Goal: Entertainment & Leisure: Consume media (video, audio)

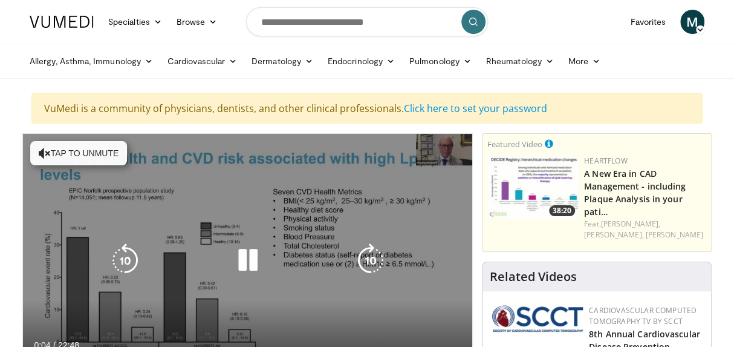
click at [102, 148] on button "Tap to unmute" at bounding box center [78, 153] width 97 height 24
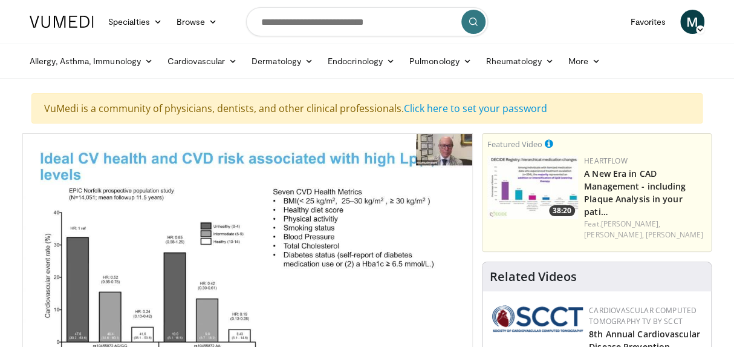
scroll to position [67, 0]
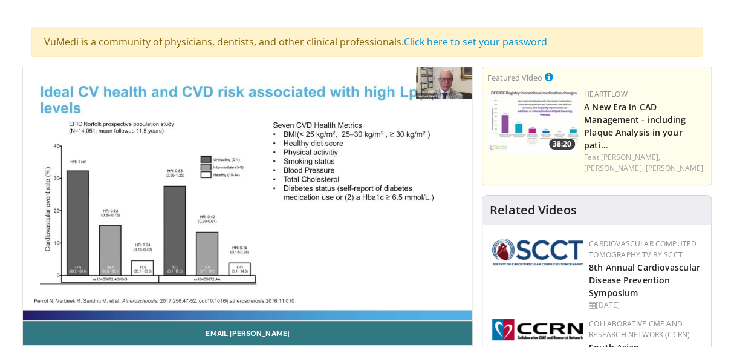
click at [501, 262] on div at bounding box center [537, 270] width 91 height 64
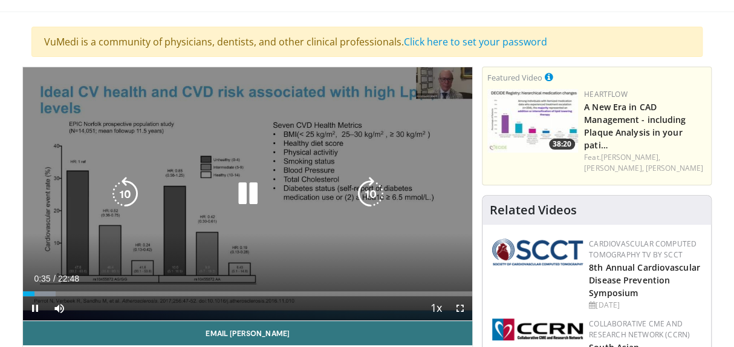
click at [253, 190] on icon "Video Player" at bounding box center [247, 194] width 34 height 34
click at [247, 194] on icon "Video Player" at bounding box center [247, 194] width 34 height 34
click at [425, 152] on div "10 seconds Tap to unmute" at bounding box center [247, 193] width 449 height 253
click at [243, 189] on icon "Video Player" at bounding box center [247, 194] width 34 height 34
click at [243, 194] on icon "Video Player" at bounding box center [247, 194] width 34 height 34
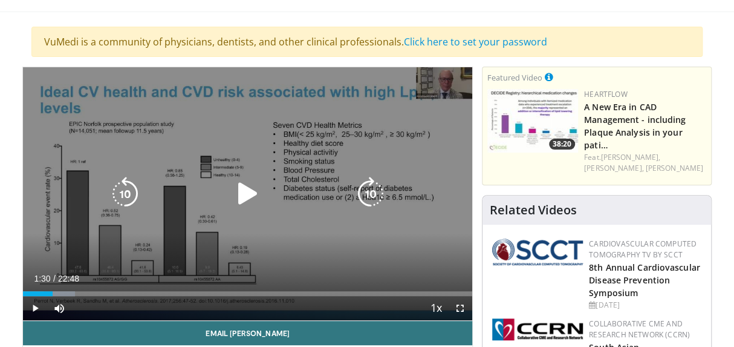
click at [249, 190] on icon "Video Player" at bounding box center [247, 194] width 34 height 34
click at [245, 188] on icon "Video Player" at bounding box center [247, 194] width 34 height 34
click at [247, 196] on icon "Video Player" at bounding box center [247, 194] width 34 height 34
click at [247, 197] on icon "Video Player" at bounding box center [247, 194] width 34 height 34
click at [247, 192] on icon "Video Player" at bounding box center [247, 194] width 34 height 34
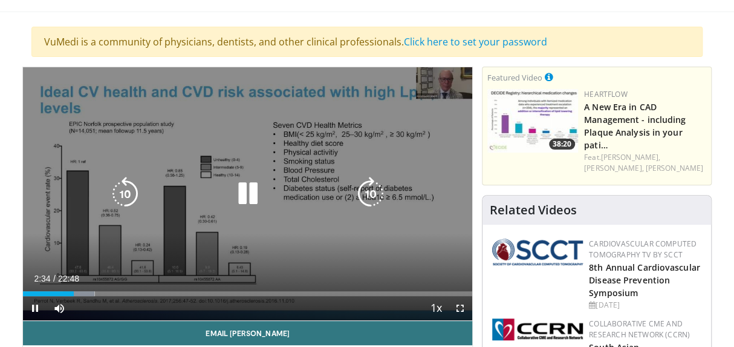
click at [247, 197] on icon "Video Player" at bounding box center [247, 194] width 34 height 34
click at [249, 195] on icon "Video Player" at bounding box center [247, 194] width 34 height 34
click at [247, 196] on icon "Video Player" at bounding box center [247, 194] width 34 height 34
click at [244, 195] on icon "Video Player" at bounding box center [247, 194] width 34 height 34
click at [247, 189] on icon "Video Player" at bounding box center [247, 194] width 34 height 34
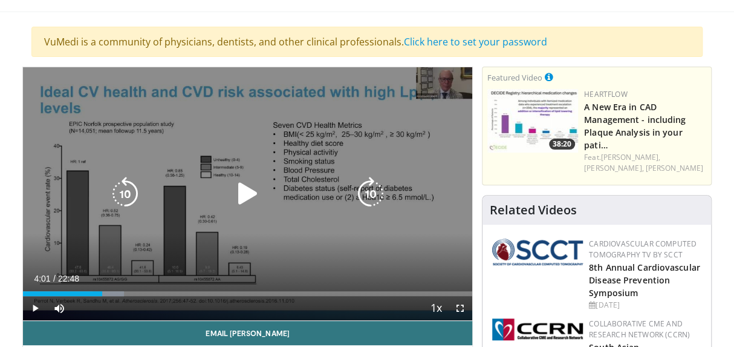
click at [245, 194] on icon "Video Player" at bounding box center [247, 194] width 34 height 34
click at [248, 193] on icon "Video Player" at bounding box center [247, 194] width 34 height 34
click at [247, 193] on icon "Video Player" at bounding box center [247, 194] width 34 height 34
click at [249, 194] on icon "Video Player" at bounding box center [247, 194] width 34 height 34
click at [243, 189] on icon "Video Player" at bounding box center [247, 194] width 34 height 34
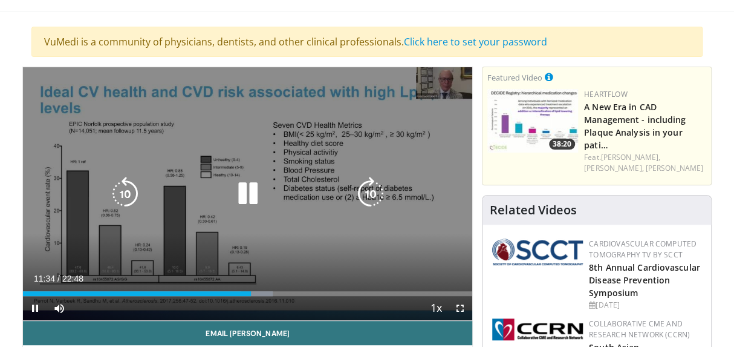
click at [246, 190] on icon "Video Player" at bounding box center [247, 194] width 34 height 34
click at [249, 192] on icon "Video Player" at bounding box center [247, 194] width 34 height 34
click at [241, 190] on icon "Video Player" at bounding box center [247, 194] width 34 height 34
click at [244, 194] on icon "Video Player" at bounding box center [247, 194] width 34 height 34
click at [251, 194] on icon "Video Player" at bounding box center [247, 194] width 34 height 34
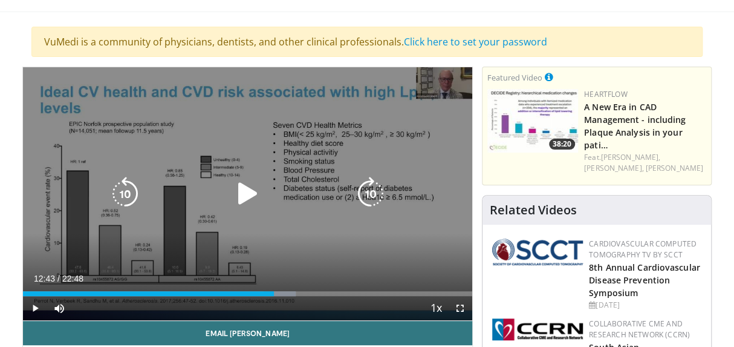
click at [239, 188] on icon "Video Player" at bounding box center [247, 194] width 34 height 34
click at [249, 196] on icon "Video Player" at bounding box center [247, 194] width 34 height 34
click at [243, 191] on icon "Video Player" at bounding box center [247, 194] width 34 height 34
click at [246, 196] on icon "Video Player" at bounding box center [247, 194] width 34 height 34
click at [244, 188] on icon "Video Player" at bounding box center [247, 194] width 34 height 34
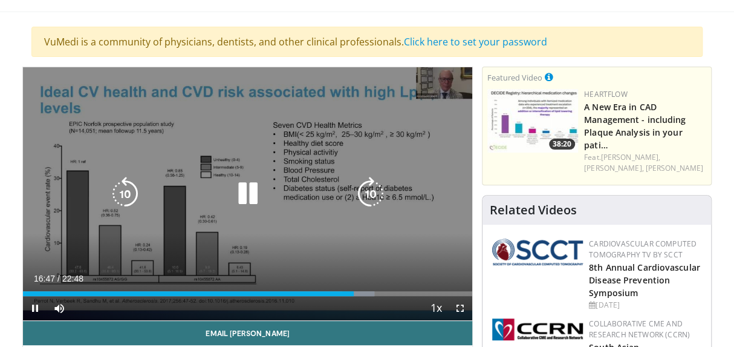
click at [246, 191] on icon "Video Player" at bounding box center [247, 194] width 34 height 34
click at [249, 192] on icon "Video Player" at bounding box center [247, 194] width 34 height 34
click at [250, 189] on icon "Video Player" at bounding box center [247, 194] width 34 height 34
click at [247, 192] on icon "Video Player" at bounding box center [247, 194] width 34 height 34
click at [245, 197] on icon "Video Player" at bounding box center [247, 194] width 34 height 34
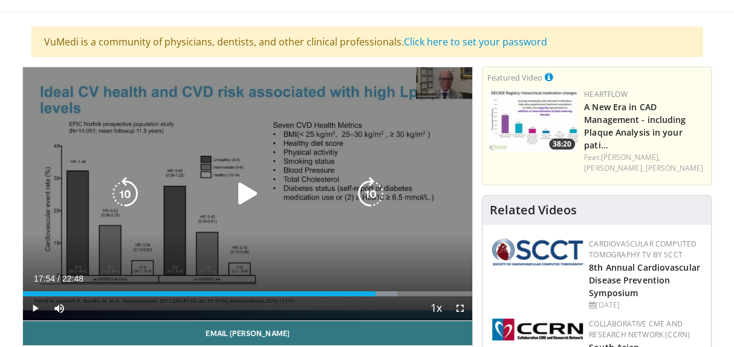
click at [247, 191] on icon "Video Player" at bounding box center [247, 194] width 34 height 34
click at [246, 194] on icon "Video Player" at bounding box center [247, 194] width 34 height 34
click at [242, 192] on icon "Video Player" at bounding box center [247, 194] width 34 height 34
click at [250, 195] on icon "Video Player" at bounding box center [247, 194] width 34 height 34
click at [246, 191] on icon "Video Player" at bounding box center [247, 194] width 34 height 34
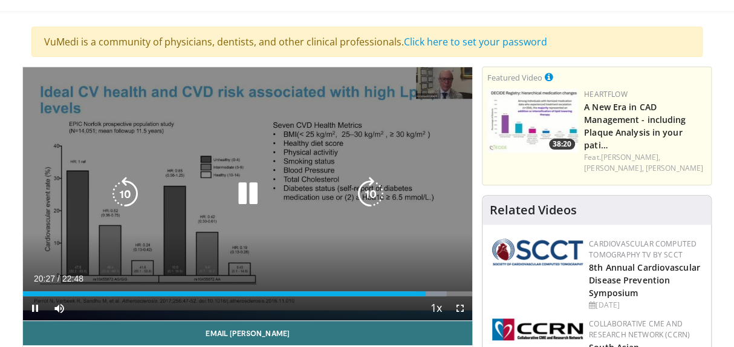
click at [244, 189] on icon "Video Player" at bounding box center [247, 194] width 34 height 34
click at [242, 196] on icon "Video Player" at bounding box center [247, 194] width 34 height 34
click at [251, 195] on icon "Video Player" at bounding box center [247, 194] width 34 height 34
click at [247, 194] on icon "Video Player" at bounding box center [247, 194] width 34 height 34
click at [251, 194] on icon "Video Player" at bounding box center [247, 194] width 34 height 34
